Goal: Obtain resource: Download file/media

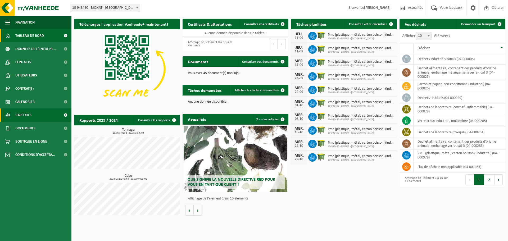
click at [29, 115] on span "Rapports" at bounding box center [23, 114] width 16 height 13
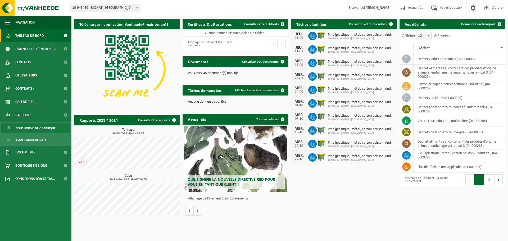
click at [49, 128] on span "Sous forme de graphique" at bounding box center [35, 128] width 39 height 10
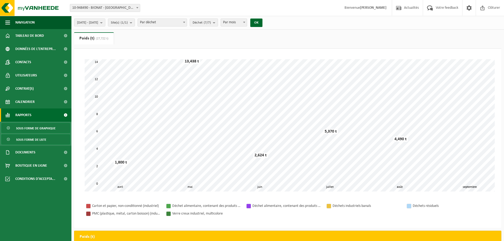
click at [36, 140] on span "Sous forme de liste" at bounding box center [31, 140] width 30 height 10
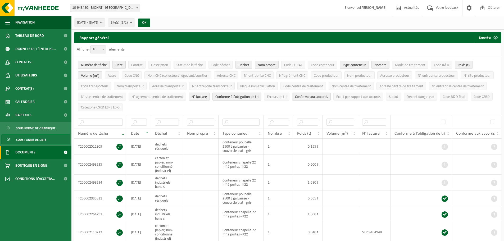
click at [31, 152] on span "Documents" at bounding box center [25, 152] width 20 height 13
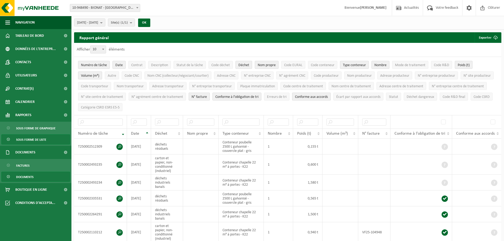
click at [30, 175] on span "Documents" at bounding box center [24, 177] width 17 height 10
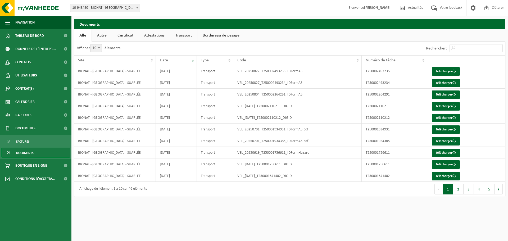
click at [131, 34] on link "Certificat" at bounding box center [125, 35] width 26 height 12
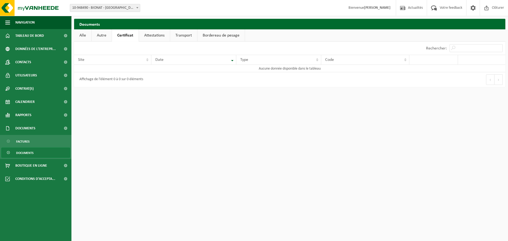
click at [149, 34] on link "Attestations" at bounding box center [154, 35] width 31 height 12
click at [210, 36] on link "Bordereau de pesage" at bounding box center [221, 35] width 47 height 12
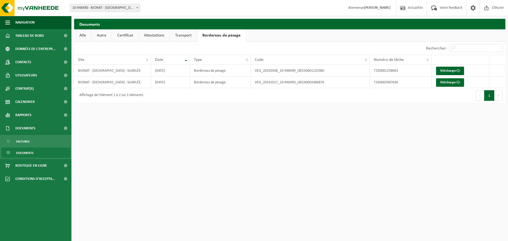
click at [81, 35] on link "Alle" at bounding box center [82, 35] width 17 height 12
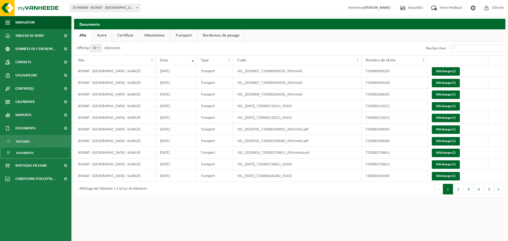
click at [348, 221] on html "Site: 10-948490 - BIONAT - [GEOGRAPHIC_DATA] - SUARLÉE 10-948490 - BIONAT - [GE…" at bounding box center [254, 120] width 508 height 241
click at [387, 222] on html "Site: 10-948490 - BIONAT - NAMUR - SUARLÉE 10-948490 - BIONAT - NAMUR - SUARLÉE…" at bounding box center [254, 120] width 508 height 241
click at [454, 71] on span at bounding box center [453, 71] width 3 height 3
click at [31, 151] on span "Documents" at bounding box center [24, 153] width 17 height 10
click at [261, 220] on html "Site: 10-948490 - BIONAT - [GEOGRAPHIC_DATA] - SUARLÉE 10-948490 - BIONAT - [GE…" at bounding box center [254, 120] width 508 height 241
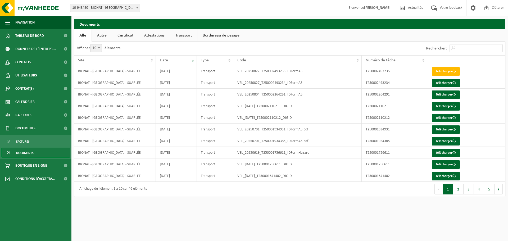
click at [233, 215] on html "Site: 10-948490 - BIONAT - [GEOGRAPHIC_DATA] - SUARLÉE 10-948490 - BIONAT - [GE…" at bounding box center [254, 120] width 508 height 241
click at [26, 152] on span "Documents" at bounding box center [24, 153] width 17 height 10
click at [102, 36] on link "Autre" at bounding box center [102, 35] width 20 height 12
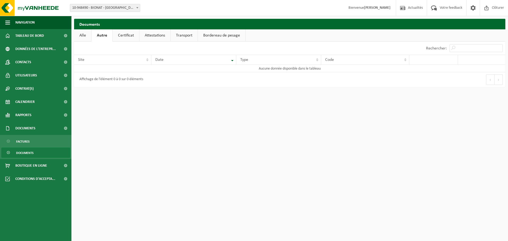
click at [134, 5] on span "10-948490 - BIONAT - [GEOGRAPHIC_DATA] - [GEOGRAPHIC_DATA]" at bounding box center [105, 7] width 70 height 7
click at [122, 36] on link "Certificat" at bounding box center [126, 35] width 26 height 12
click at [150, 34] on link "Attestations" at bounding box center [154, 35] width 31 height 12
click at [190, 35] on link "Transport" at bounding box center [184, 35] width 27 height 12
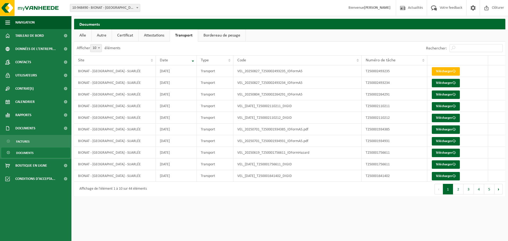
click at [215, 35] on link "Bordereau de pesage" at bounding box center [221, 35] width 47 height 12
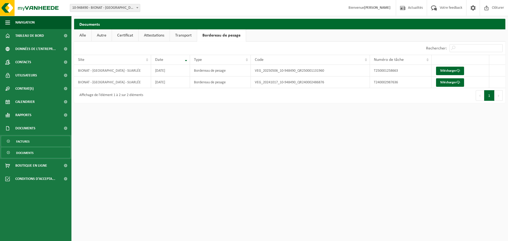
click at [28, 140] on span "Factures" at bounding box center [22, 142] width 13 height 10
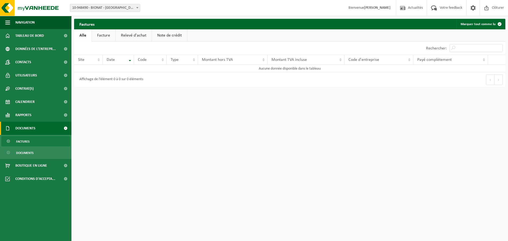
click at [104, 33] on link "Facture" at bounding box center [104, 35] width 24 height 12
click at [83, 35] on link "Alle" at bounding box center [82, 35] width 17 height 12
click at [133, 7] on span "10-948490 - BIONAT - [GEOGRAPHIC_DATA] - [GEOGRAPHIC_DATA]" at bounding box center [105, 7] width 70 height 7
click at [106, 36] on link "Facture" at bounding box center [104, 35] width 24 height 12
click at [133, 36] on link "Relevé d'achat" at bounding box center [134, 35] width 36 height 12
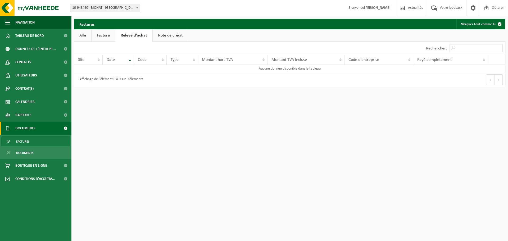
click at [82, 34] on link "Alle" at bounding box center [82, 35] width 17 height 12
click at [33, 34] on span "Tableau de bord" at bounding box center [29, 35] width 29 height 13
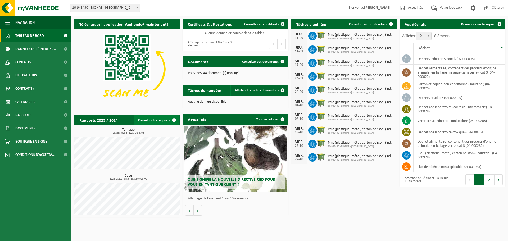
drag, startPoint x: 159, startPoint y: 122, endPoint x: 165, endPoint y: 123, distance: 6.1
click at [159, 122] on link "Consulter les rapports" at bounding box center [157, 120] width 46 height 11
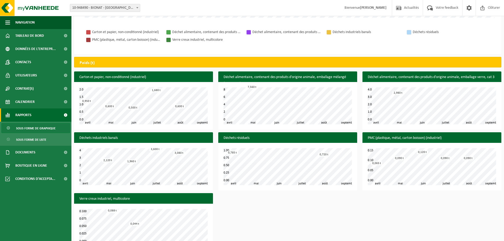
scroll to position [189, 0]
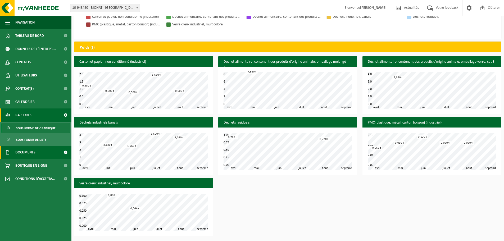
click at [29, 153] on span "Documents" at bounding box center [25, 152] width 20 height 13
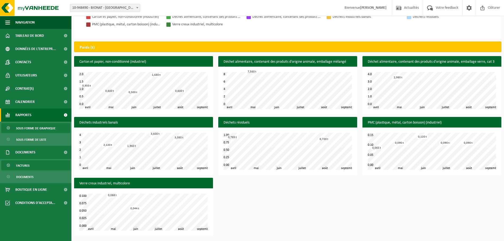
click at [22, 165] on span "Factures" at bounding box center [22, 166] width 13 height 10
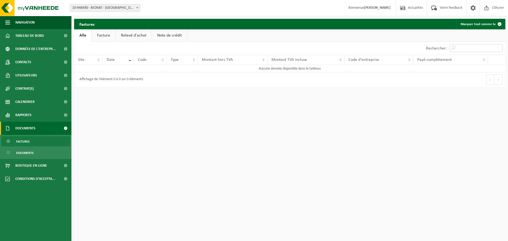
click at [461, 47] on input "Rechercher:" at bounding box center [475, 48] width 53 height 8
click at [373, 130] on html "Site: 10-948490 - BIONAT - [GEOGRAPHIC_DATA] - SUARLÉE 10-948490 - BIONAT - [GE…" at bounding box center [254, 120] width 508 height 241
click at [30, 153] on span "Documents" at bounding box center [24, 153] width 17 height 10
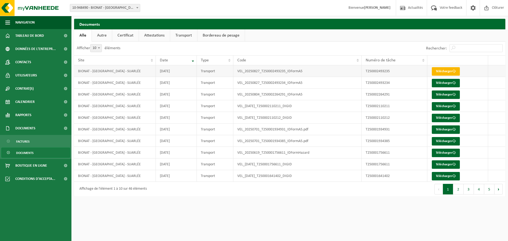
click at [448, 71] on link "Télécharger" at bounding box center [446, 71] width 28 height 8
click at [129, 36] on link "Certificat" at bounding box center [125, 35] width 26 height 12
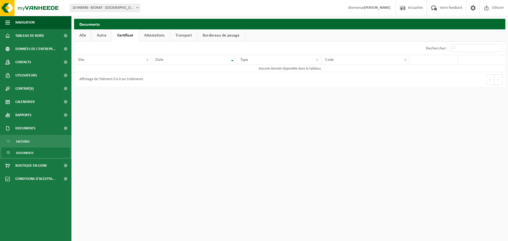
click at [84, 35] on link "Alle" at bounding box center [82, 35] width 17 height 12
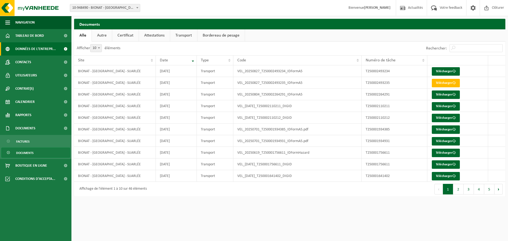
click at [48, 47] on span "Données de l'entrepr..." at bounding box center [35, 48] width 40 height 13
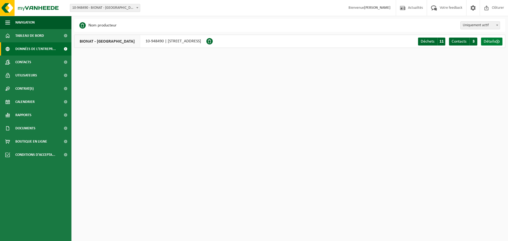
click at [492, 40] on span "Détails" at bounding box center [490, 41] width 12 height 4
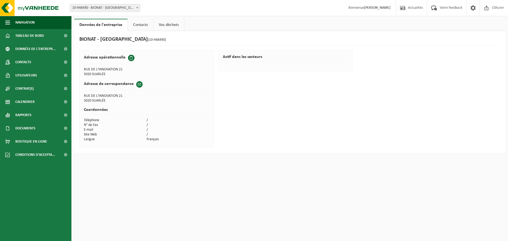
click at [139, 24] on link "Contacts" at bounding box center [140, 25] width 25 height 12
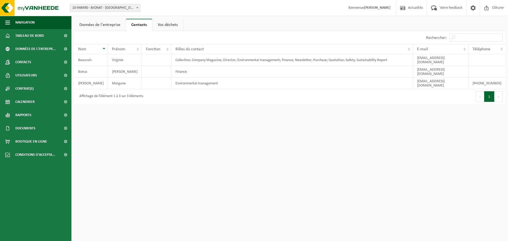
click at [166, 25] on link "Vos déchets" at bounding box center [167, 25] width 31 height 12
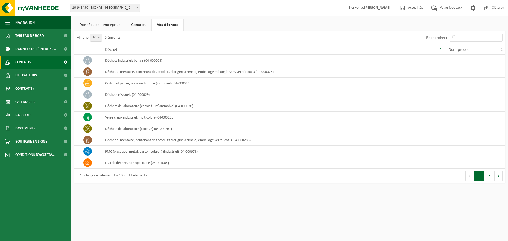
click at [27, 61] on span "Contacts" at bounding box center [23, 62] width 16 height 13
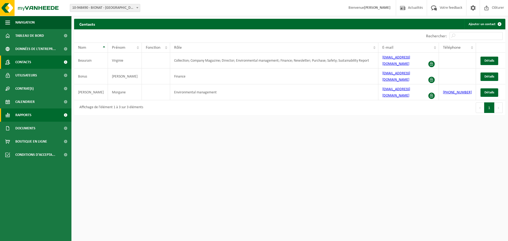
click at [26, 115] on span "Rapports" at bounding box center [23, 114] width 16 height 13
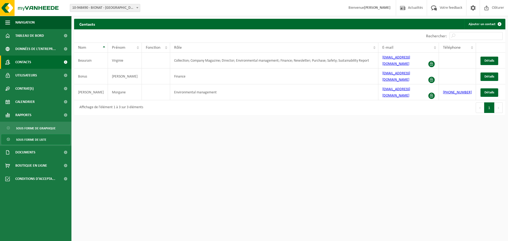
click at [24, 140] on span "Sous forme de liste" at bounding box center [31, 140] width 30 height 10
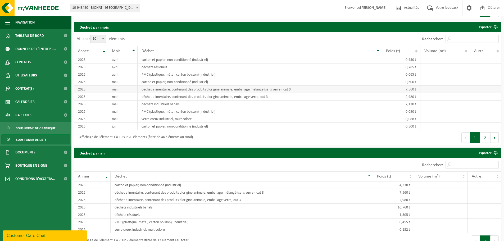
scroll to position [378, 0]
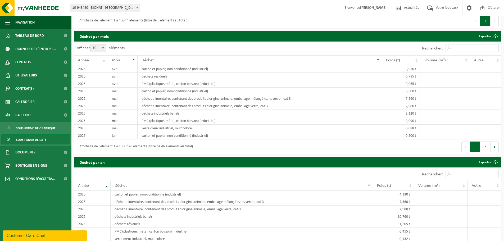
click at [34, 138] on span "Sous forme de liste" at bounding box center [31, 140] width 30 height 10
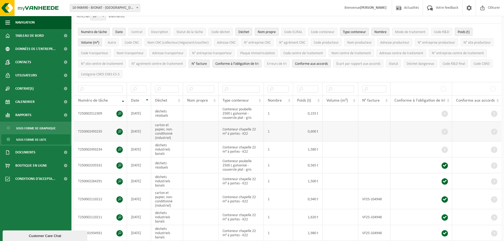
scroll to position [79, 0]
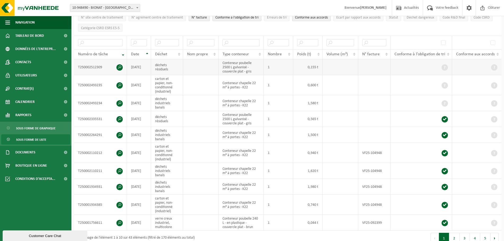
click at [119, 65] on span at bounding box center [119, 67] width 6 height 6
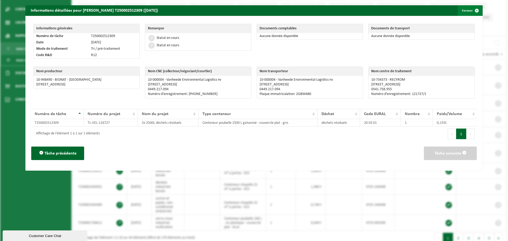
click at [473, 11] on span "button" at bounding box center [476, 10] width 11 height 11
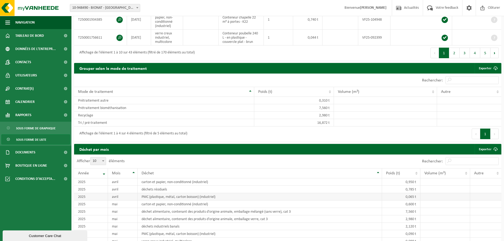
scroll to position [159, 0]
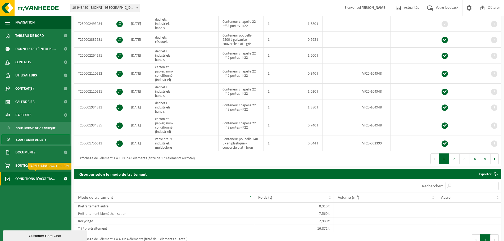
click at [27, 178] on span "Conditions d'accepta..." at bounding box center [35, 178] width 40 height 13
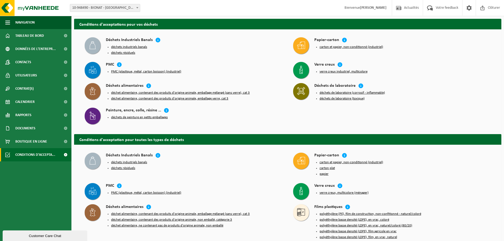
drag, startPoint x: 19, startPoint y: 33, endPoint x: 78, endPoint y: 31, distance: 59.0
click at [19, 33] on span "Tableau de bord" at bounding box center [29, 35] width 29 height 13
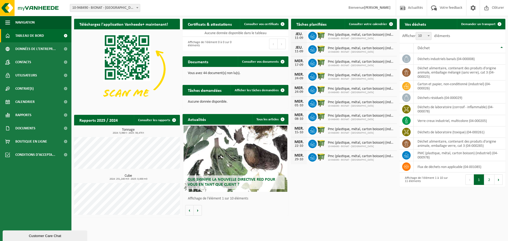
click at [364, 215] on div "Téléchargez l'application Vanheede+ maintenant! Cachez Certificats & attestatio…" at bounding box center [290, 118] width 434 height 204
click at [33, 90] on span "Contrat(s)" at bounding box center [24, 88] width 18 height 13
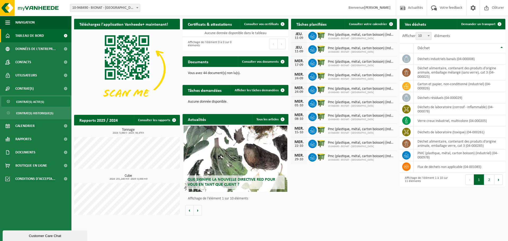
click at [37, 100] on span "Contrat(s) actif(s)" at bounding box center [30, 102] width 28 height 10
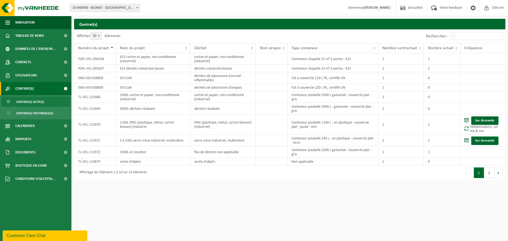
click at [181, 187] on html "Site: 10-948490 - BIONAT - [GEOGRAPHIC_DATA] - SUARLÉE 10-948490 - BIONAT - [GE…" at bounding box center [254, 120] width 508 height 241
click at [40, 102] on span "Contrat(s) actif(s)" at bounding box center [30, 102] width 28 height 10
drag, startPoint x: 110, startPoint y: 198, endPoint x: 120, endPoint y: 208, distance: 14.8
click at [110, 198] on html "Site: 10-948490 - BIONAT - [GEOGRAPHIC_DATA] - SUARLÉE 10-948490 - BIONAT - [GE…" at bounding box center [254, 120] width 508 height 241
